Goal: Information Seeking & Learning: Learn about a topic

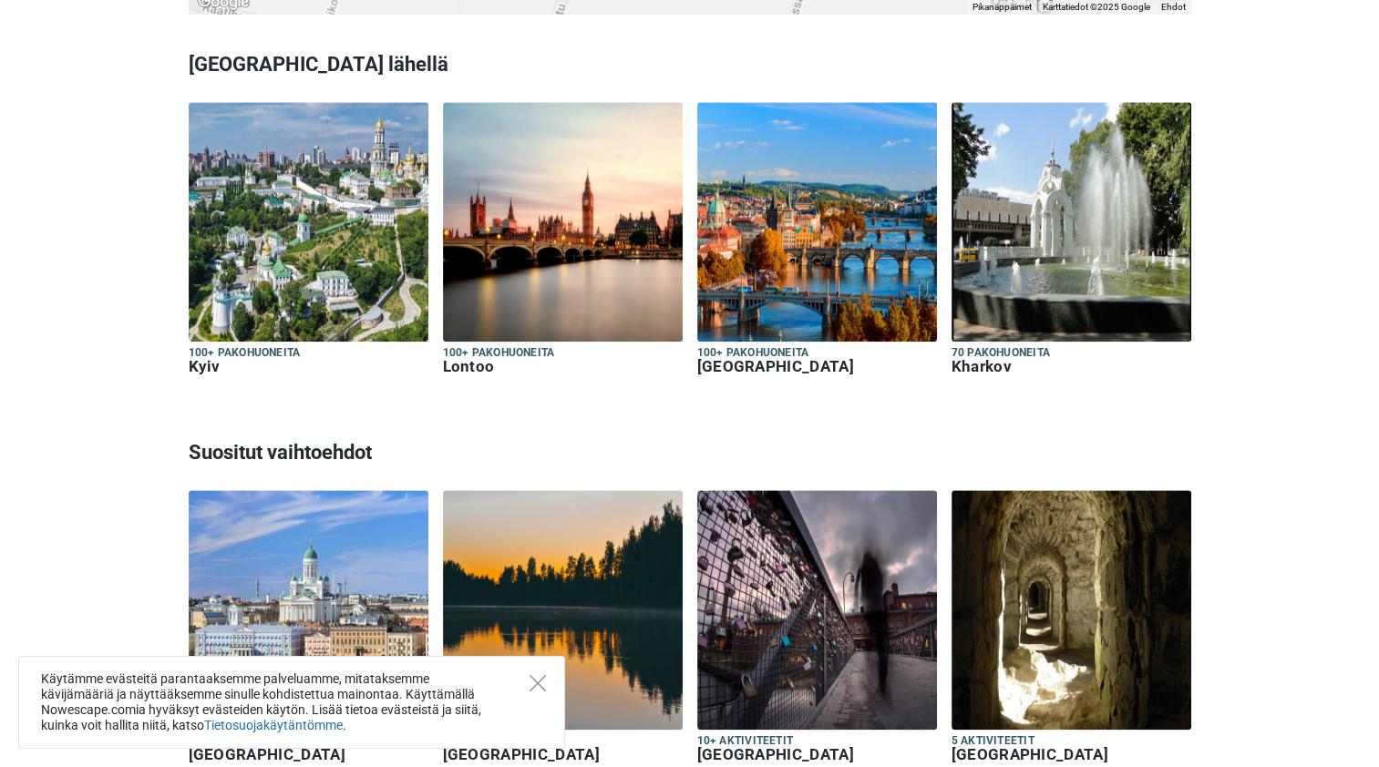
scroll to position [1636, 0]
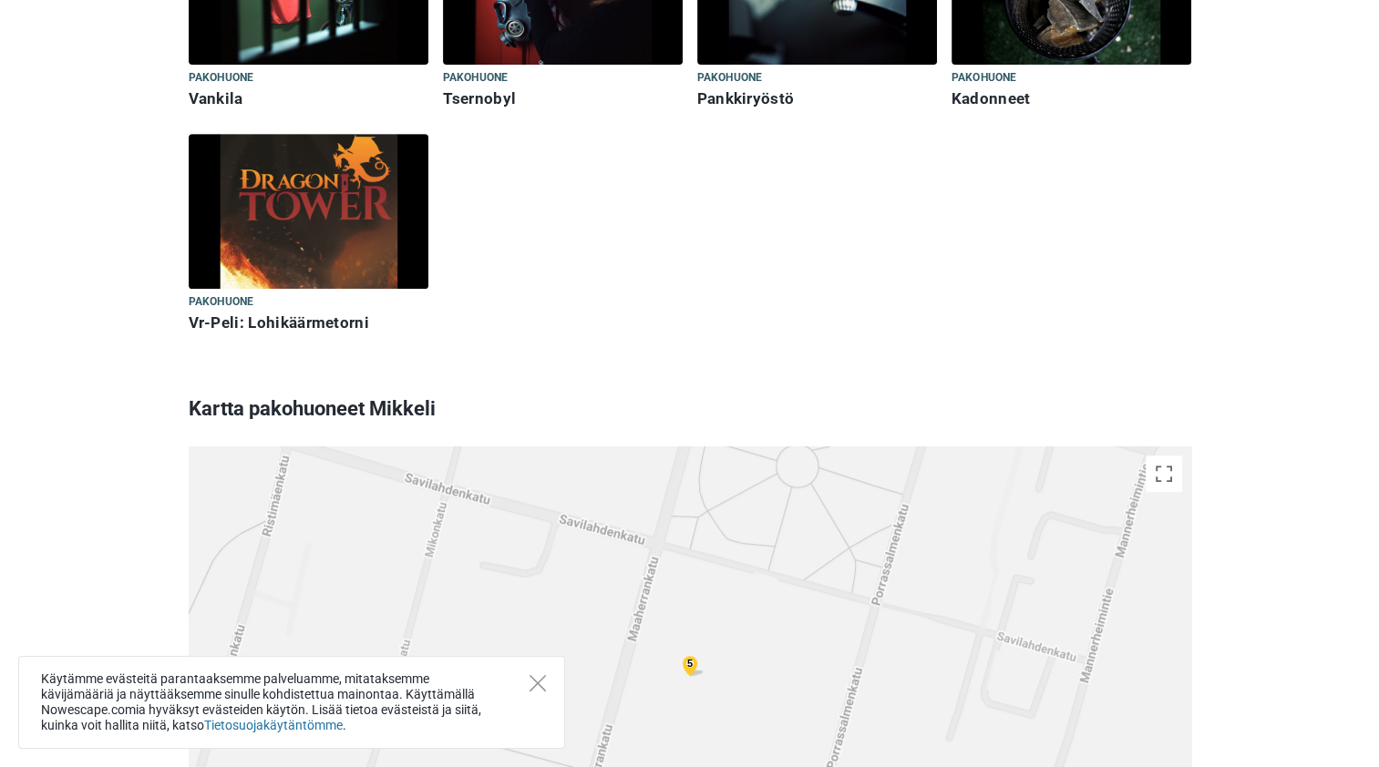
scroll to position [736, 0]
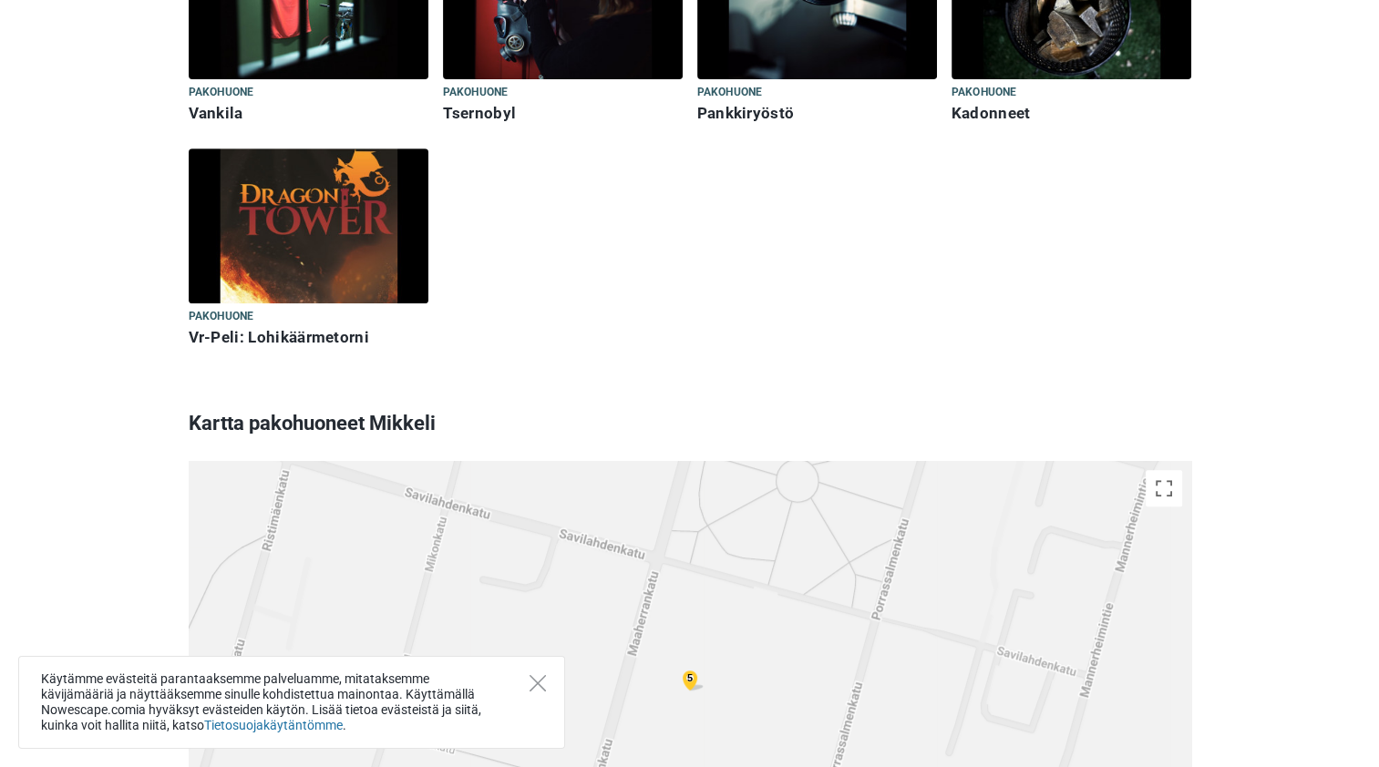
click at [966, 107] on h6 "Kadonneet" at bounding box center [1072, 113] width 240 height 19
click at [725, 117] on h6 "Pankkiryöstö" at bounding box center [817, 113] width 240 height 19
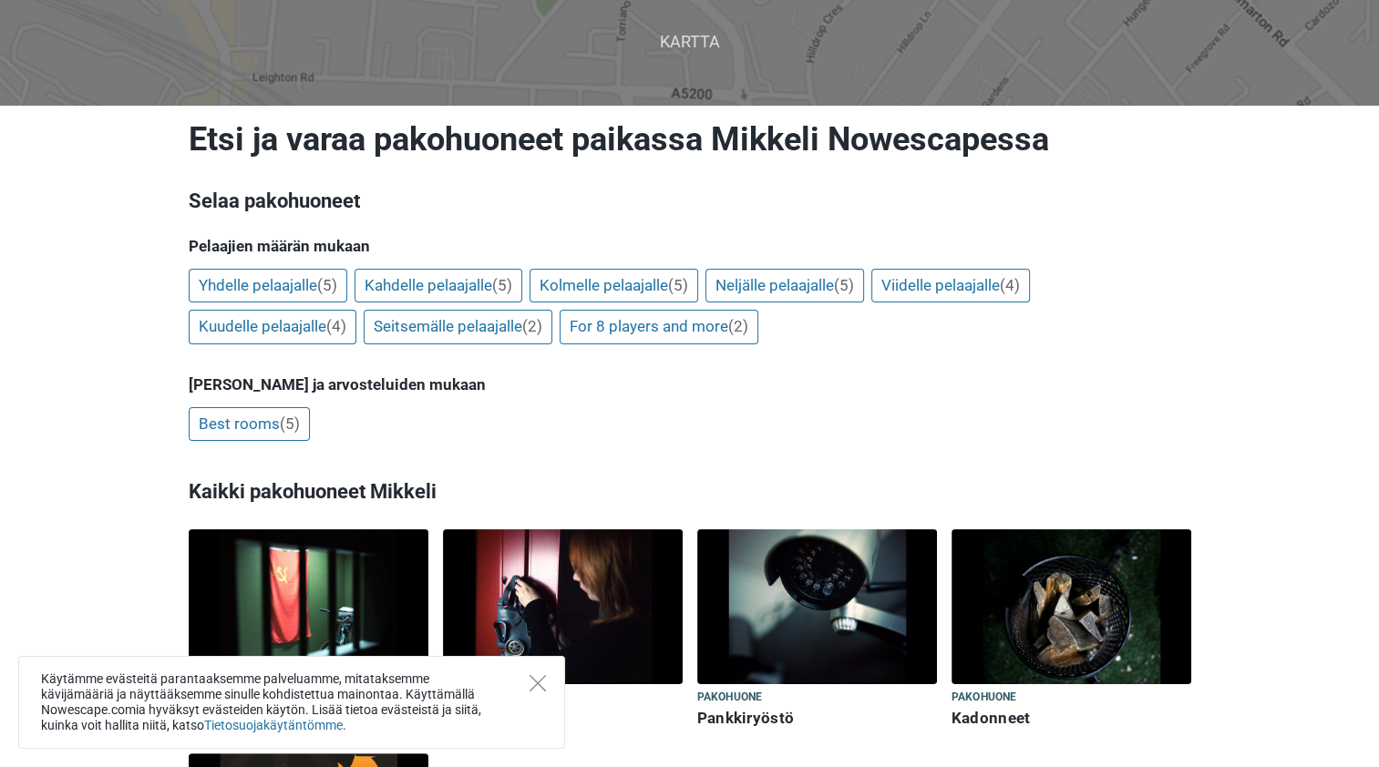
scroll to position [135, 0]
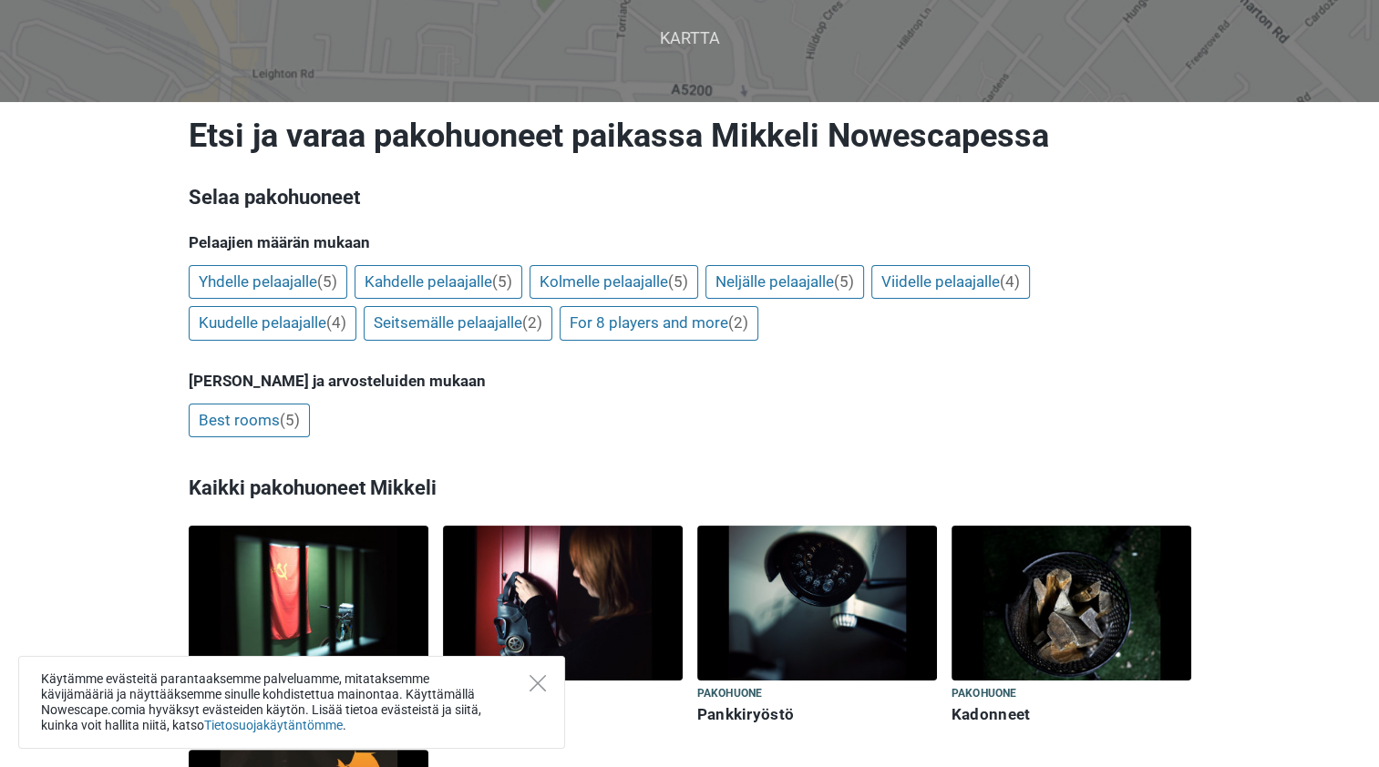
drag, startPoint x: 1364, startPoint y: 184, endPoint x: 1392, endPoint y: 371, distance: 189.0
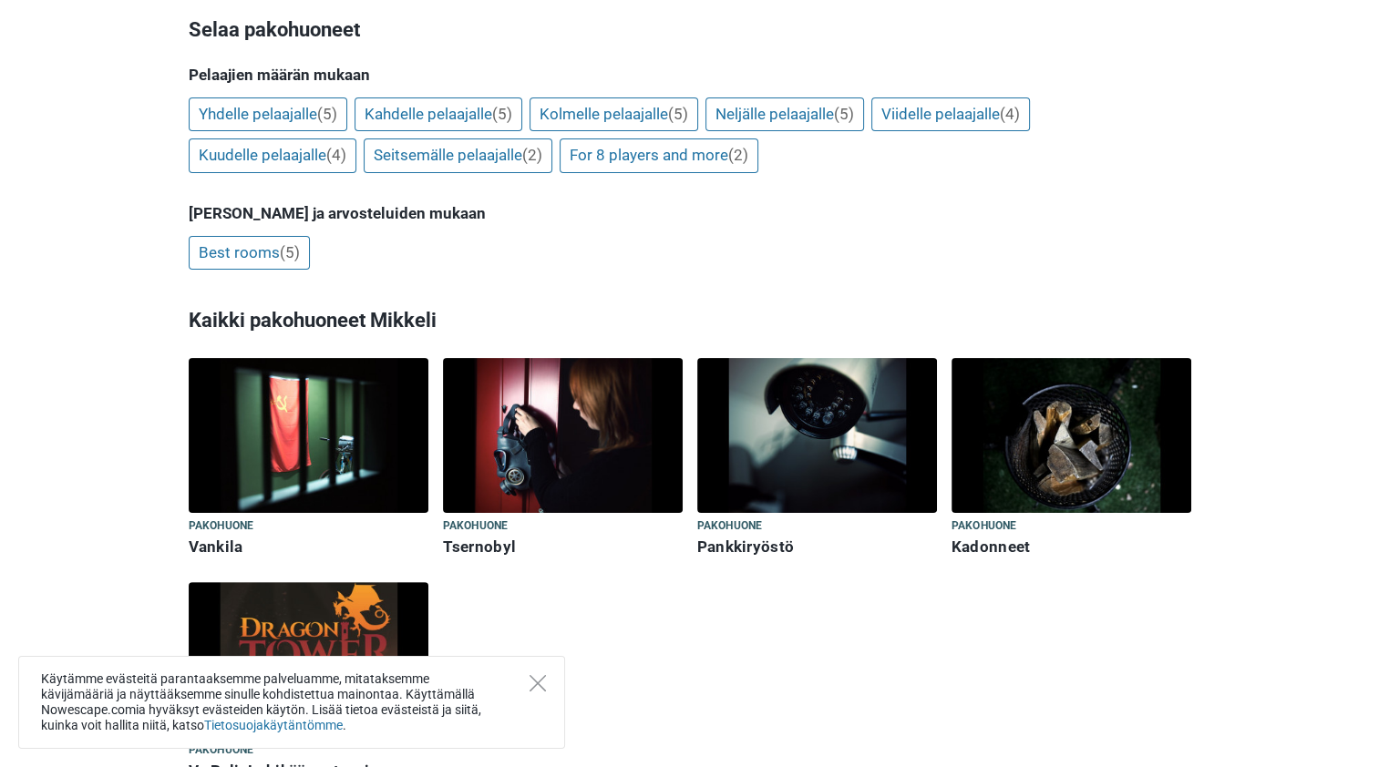
scroll to position [310, 0]
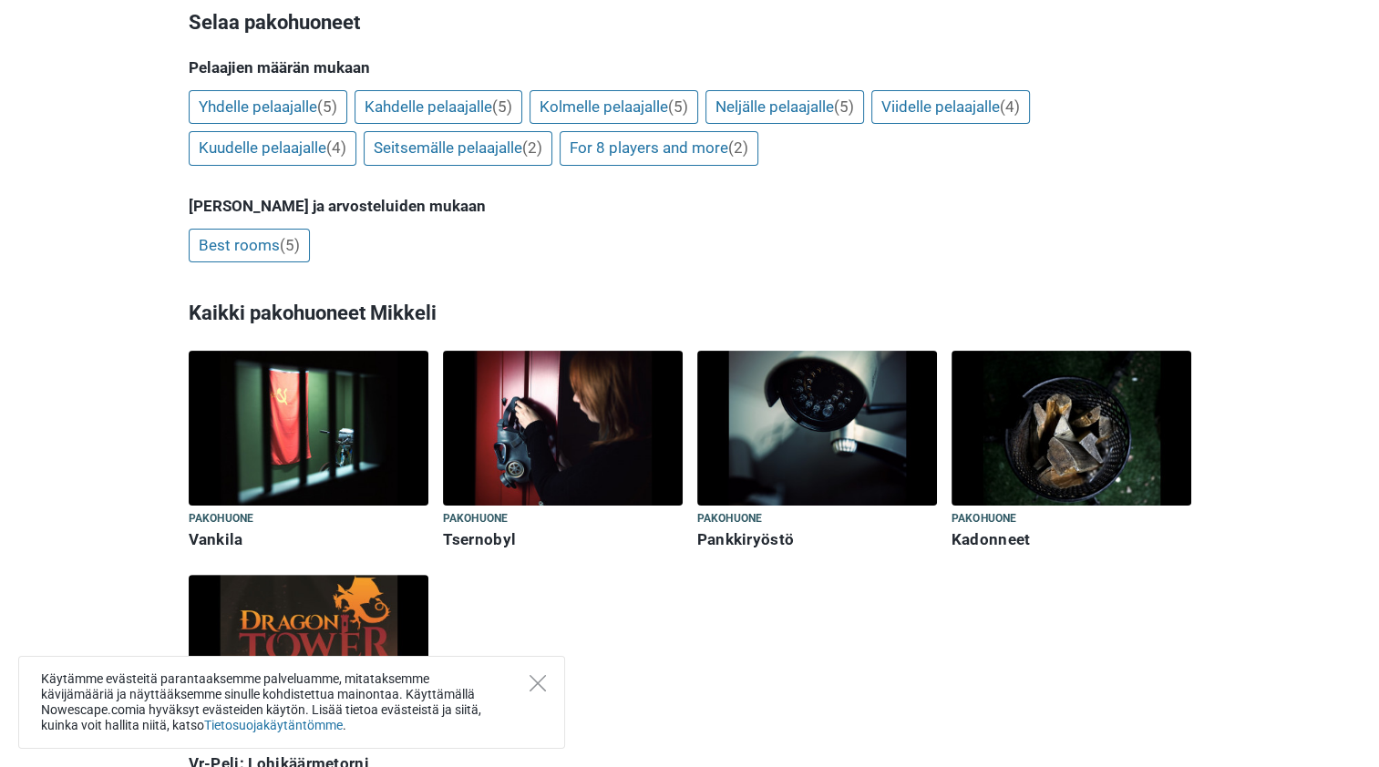
click at [829, 410] on img at bounding box center [817, 428] width 240 height 155
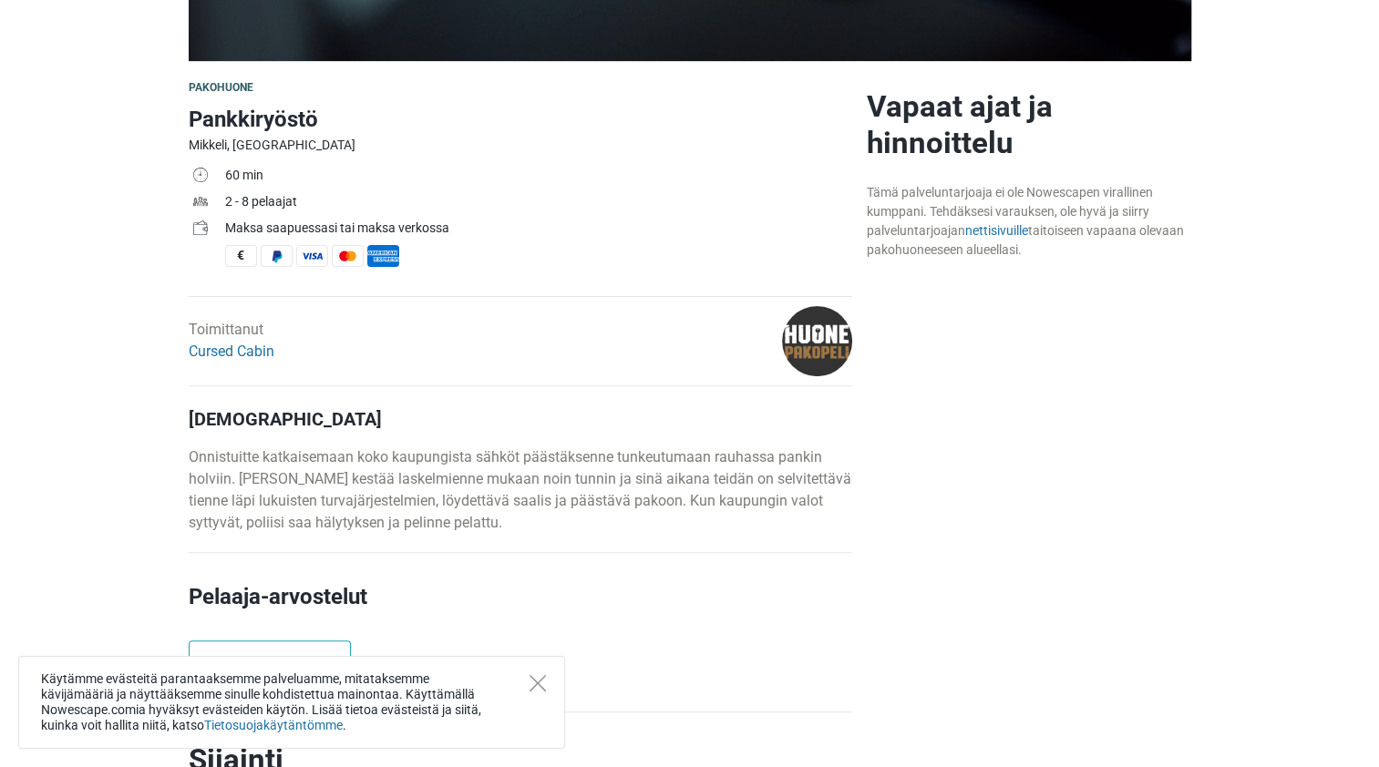
scroll to position [479, 0]
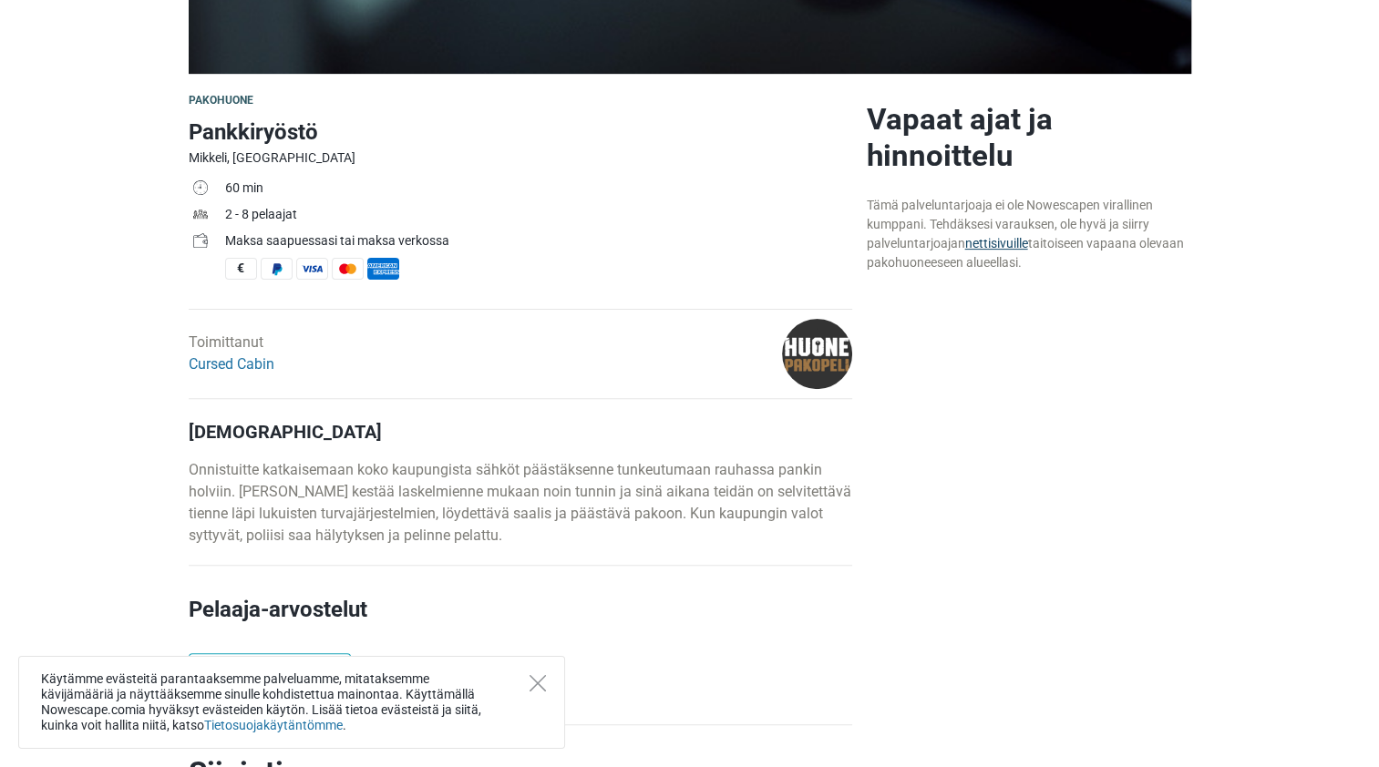
click at [1001, 241] on link "nettisivuille" at bounding box center [996, 243] width 63 height 15
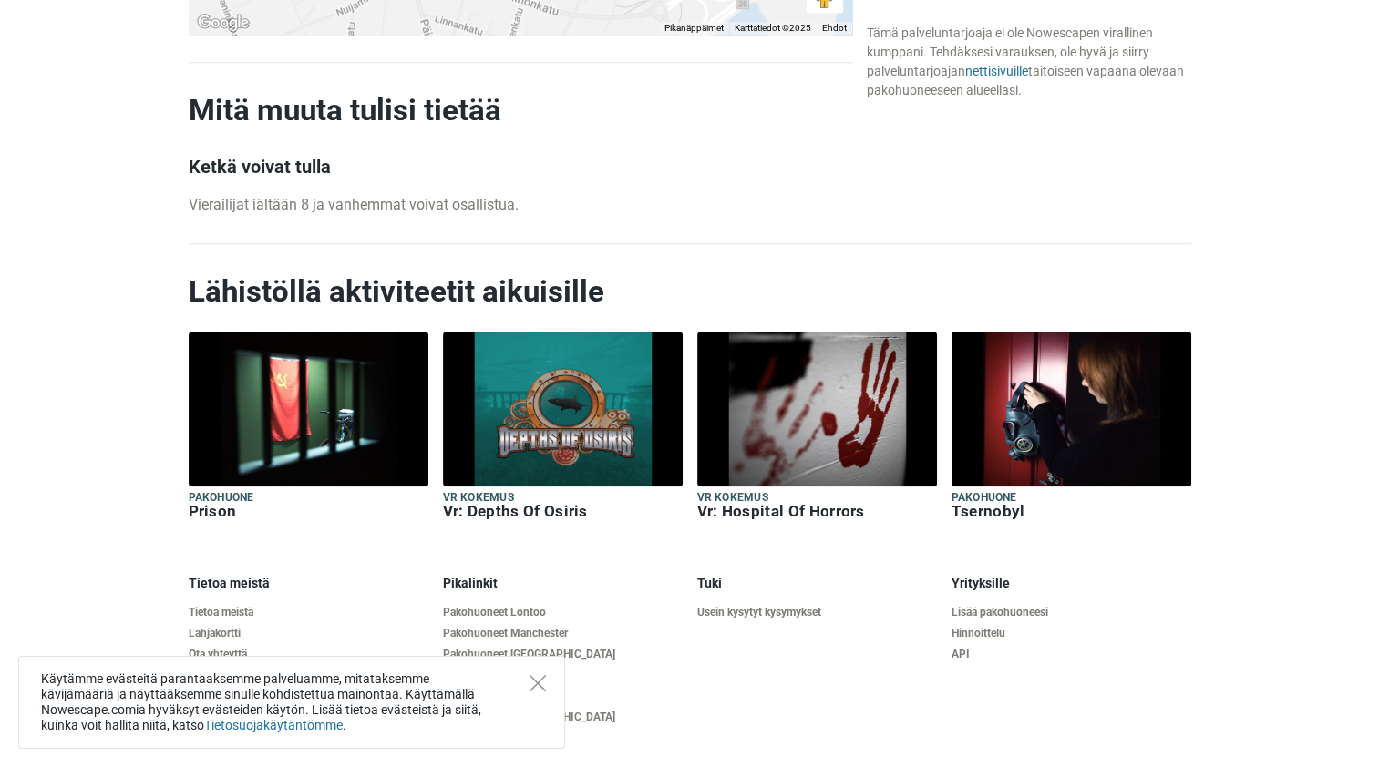
scroll to position [1785, 0]
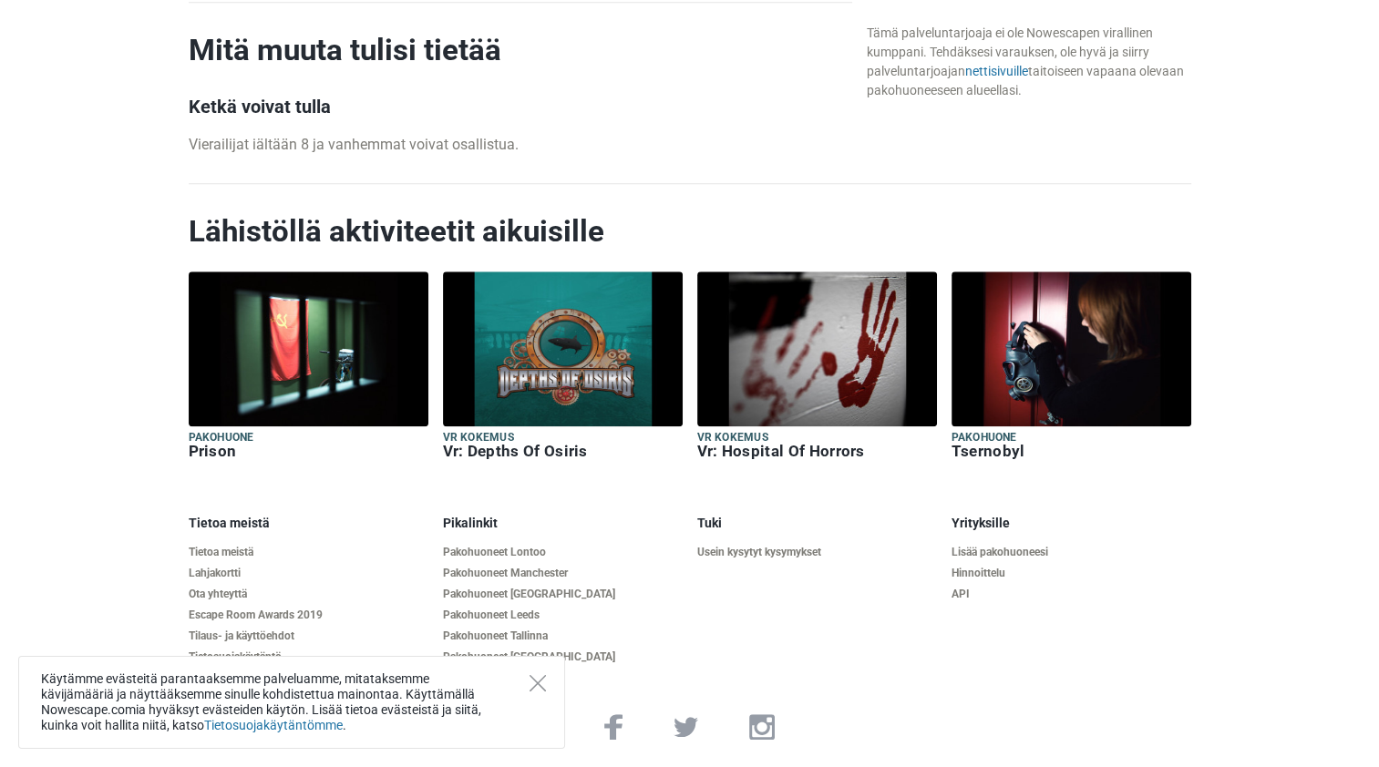
click at [529, 680] on div "Käytämme evästeitä parantaaksemme palveluamme, mitataksemme kävijämääriä ja näy…" at bounding box center [291, 702] width 547 height 93
click at [542, 683] on icon "Close" at bounding box center [538, 683] width 16 height 16
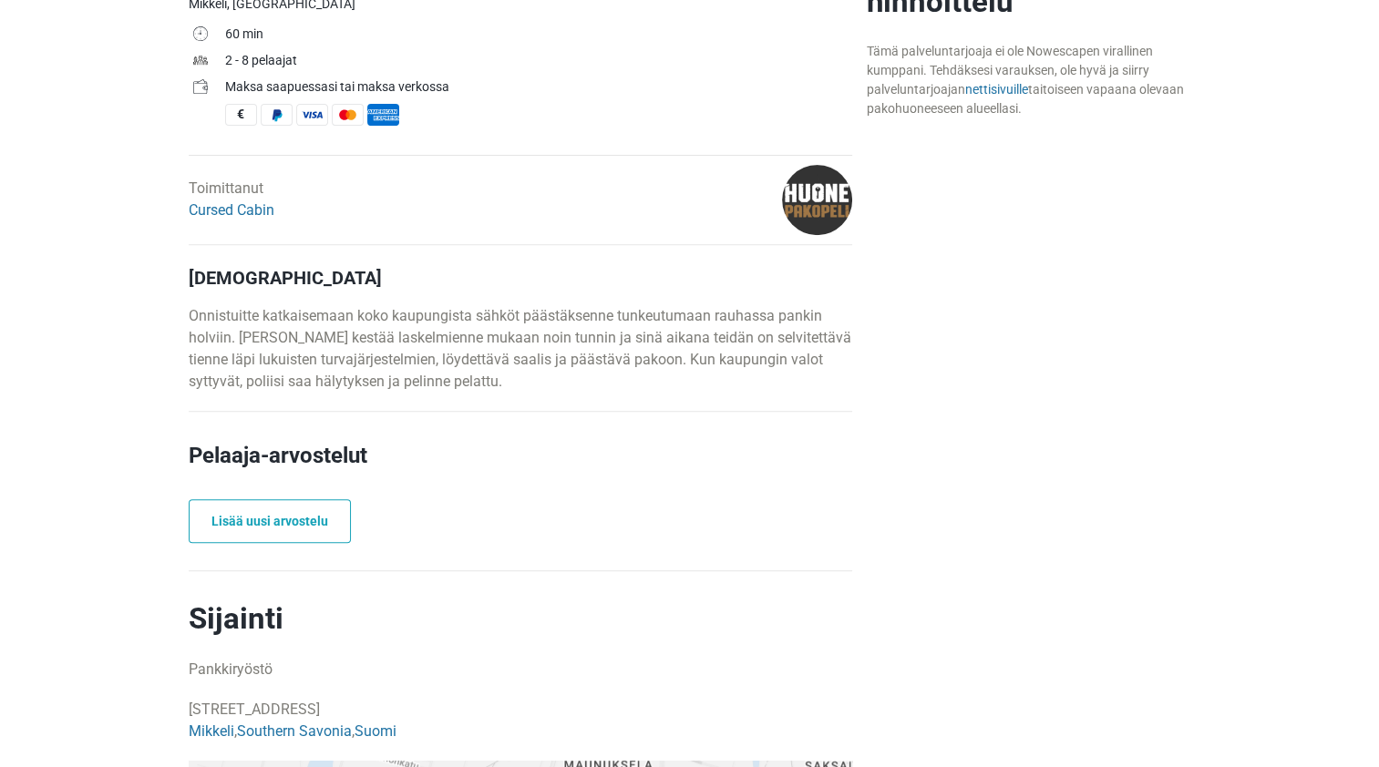
scroll to position [335, 0]
